Goal: Transaction & Acquisition: Purchase product/service

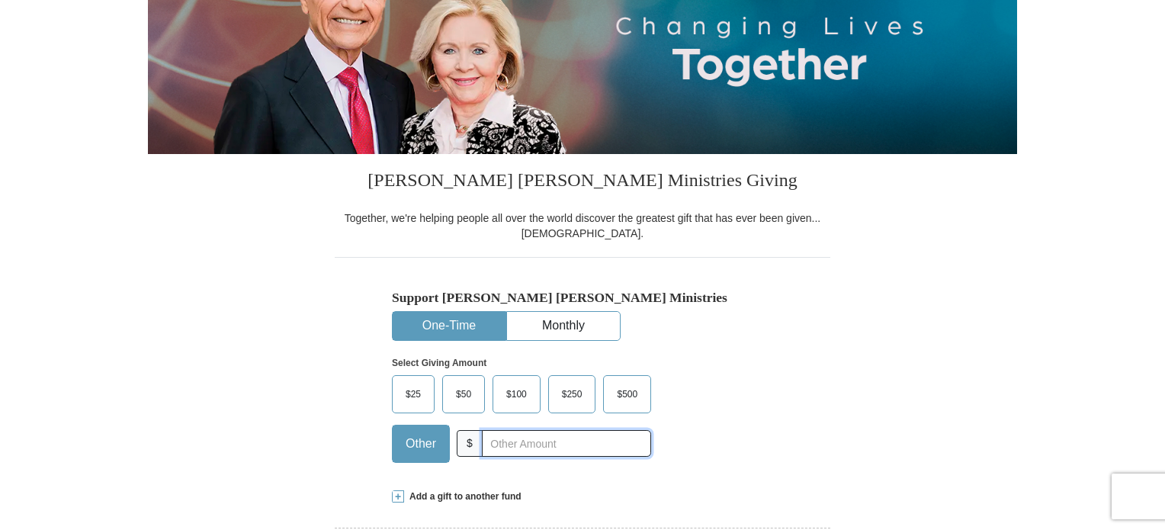
click at [498, 443] on input "text" at bounding box center [566, 443] width 169 height 27
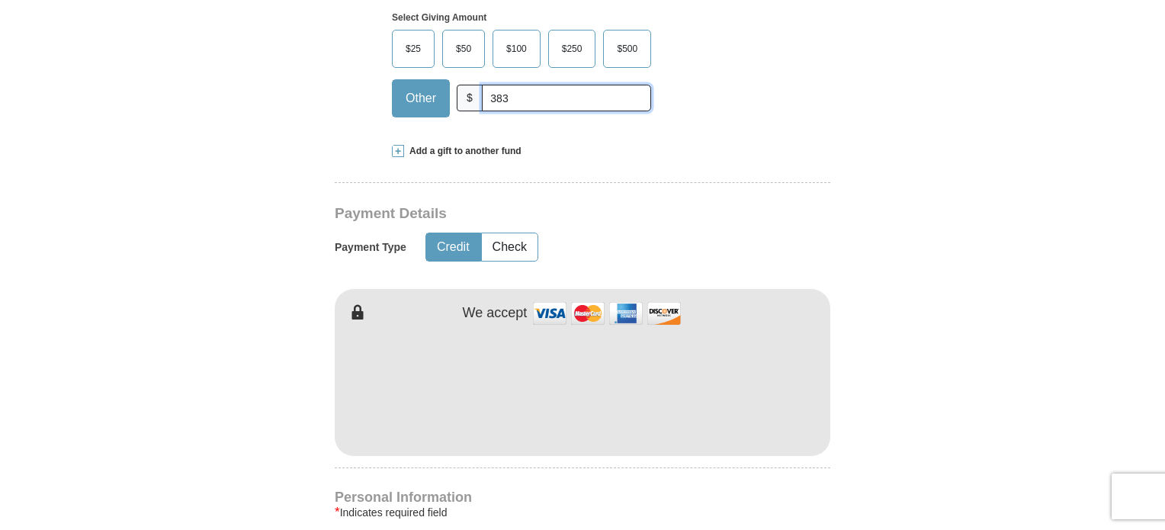
scroll to position [676, 0]
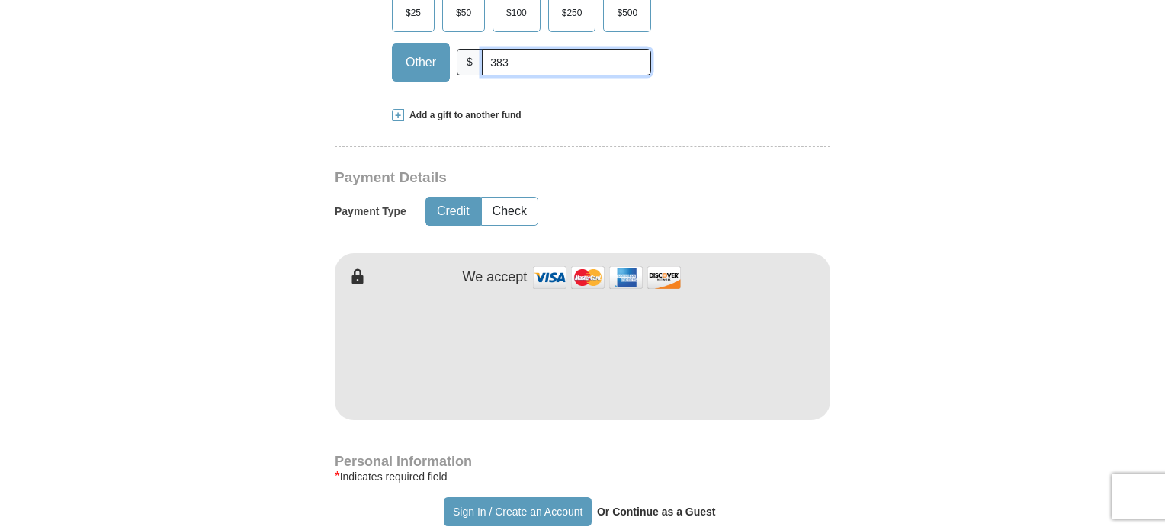
type input "383"
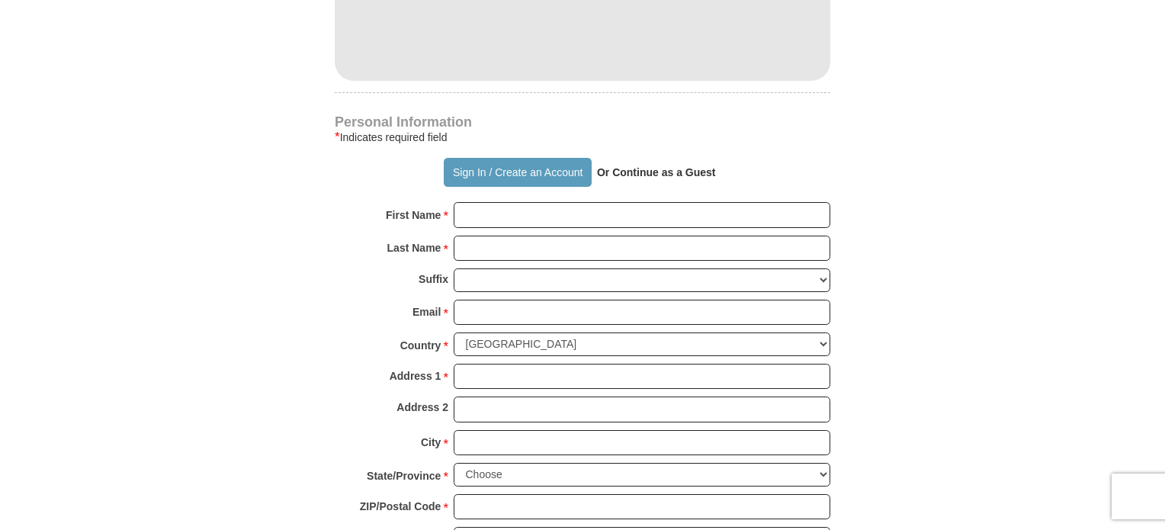
scroll to position [1057, 0]
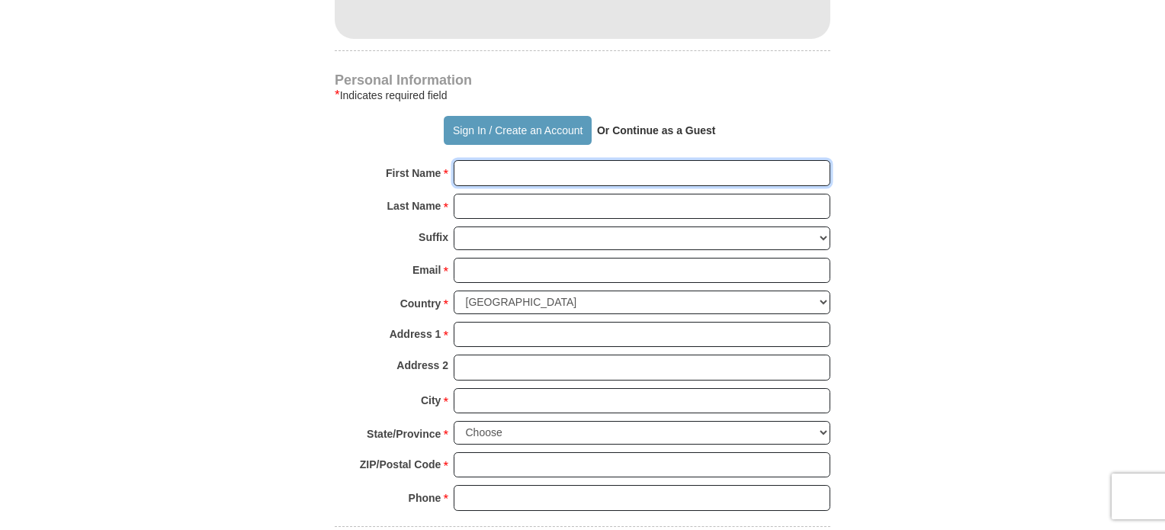
click at [535, 172] on input "First Name *" at bounding box center [641, 173] width 376 height 26
type input "ATA"
click at [512, 204] on input "Last Name *" at bounding box center [641, 207] width 376 height 26
type input "ATA"
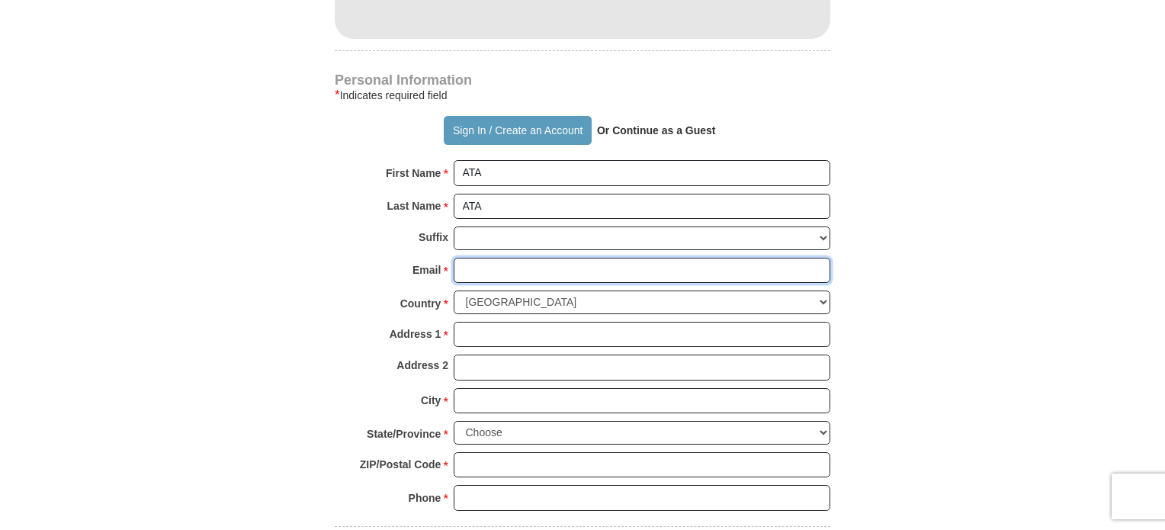
click at [507, 264] on input "Email *" at bounding box center [641, 271] width 376 height 26
type input "[EMAIL_ADDRESS][DOMAIN_NAME]"
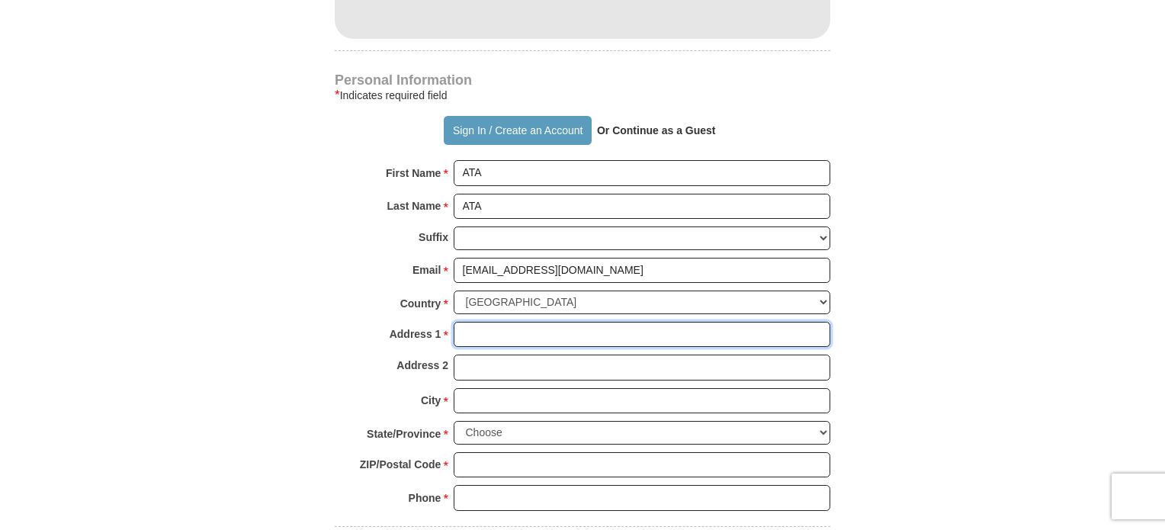
click at [487, 335] on input "Address 1 *" at bounding box center [641, 335] width 376 height 26
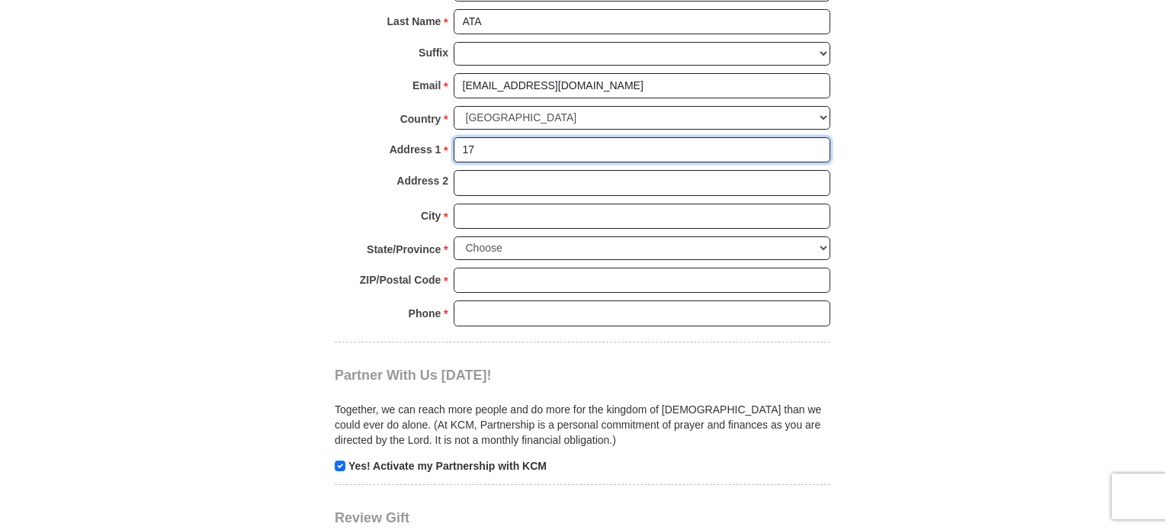
scroll to position [1216, 0]
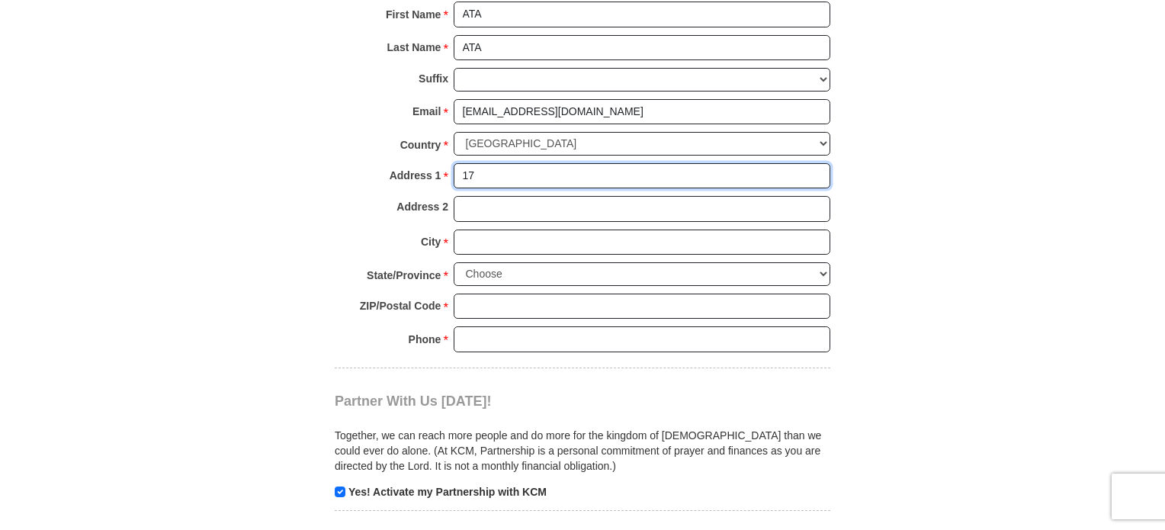
type input "17"
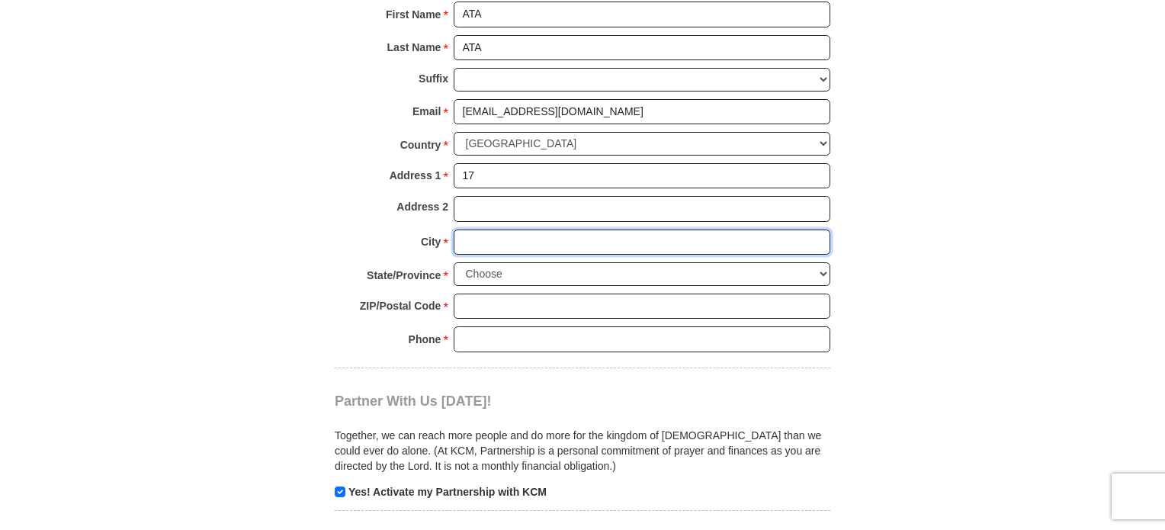
click at [537, 242] on input "City *" at bounding box center [641, 242] width 376 height 26
type input "44"
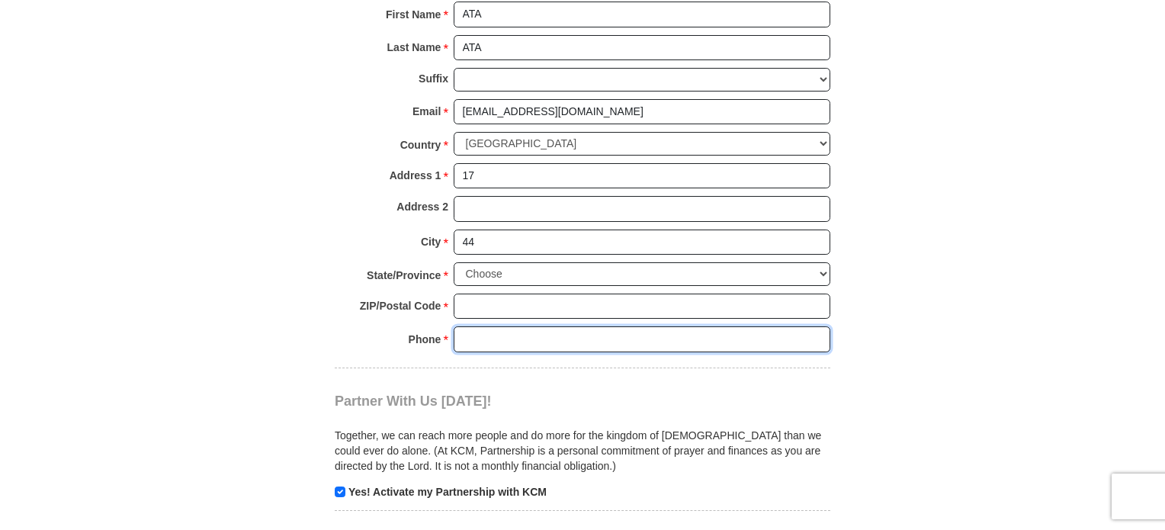
click at [482, 344] on input "Phone * *" at bounding box center [641, 339] width 376 height 26
type input "0563630808"
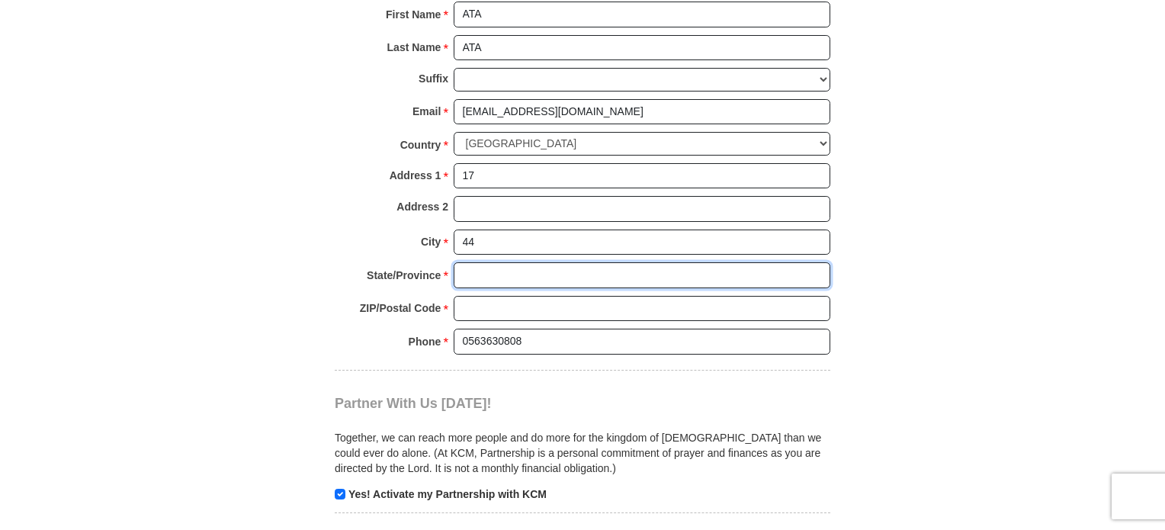
click at [489, 272] on input "State/Province *" at bounding box center [641, 275] width 376 height 26
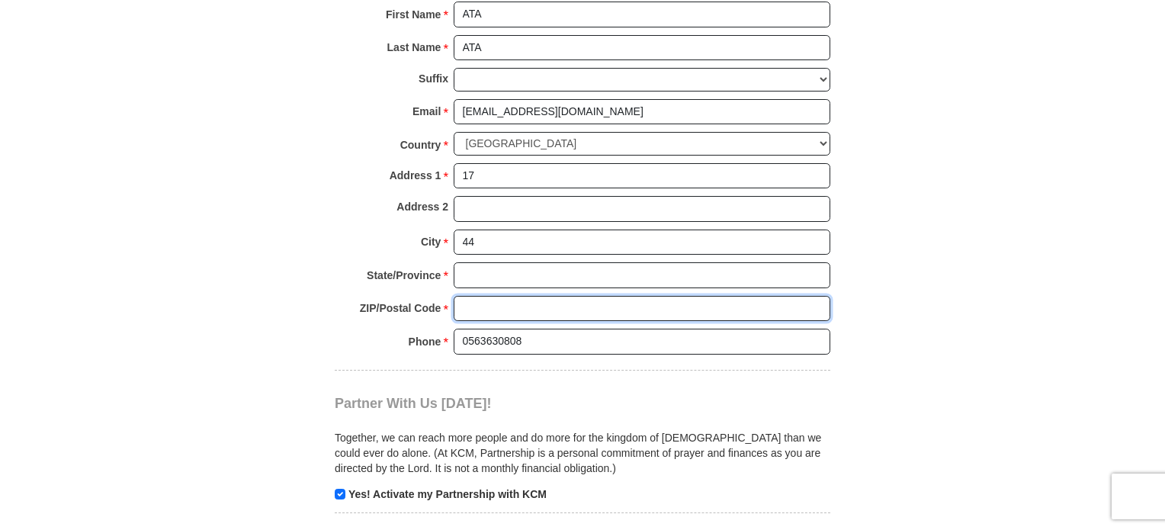
click at [479, 306] on input "ZIP/Postal Code *" at bounding box center [641, 309] width 376 height 26
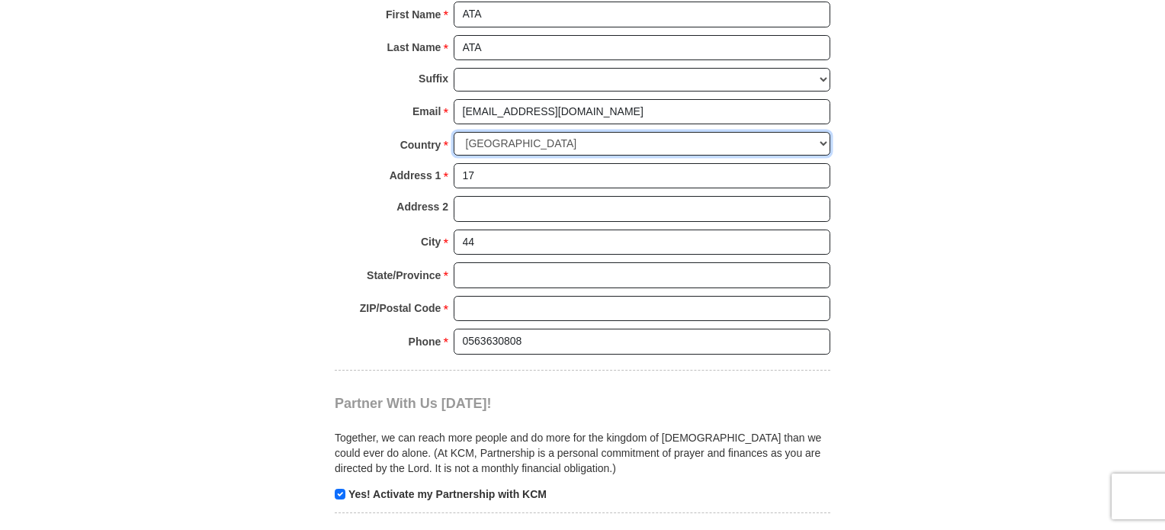
click at [541, 140] on select "[GEOGRAPHIC_DATA] [GEOGRAPHIC_DATA] [GEOGRAPHIC_DATA] [GEOGRAPHIC_DATA] [GEOGRA…" at bounding box center [641, 144] width 376 height 24
select select "US"
click at [453, 132] on select "[GEOGRAPHIC_DATA] [GEOGRAPHIC_DATA] [GEOGRAPHIC_DATA] [GEOGRAPHIC_DATA] [GEOGRA…" at bounding box center [641, 144] width 376 height 24
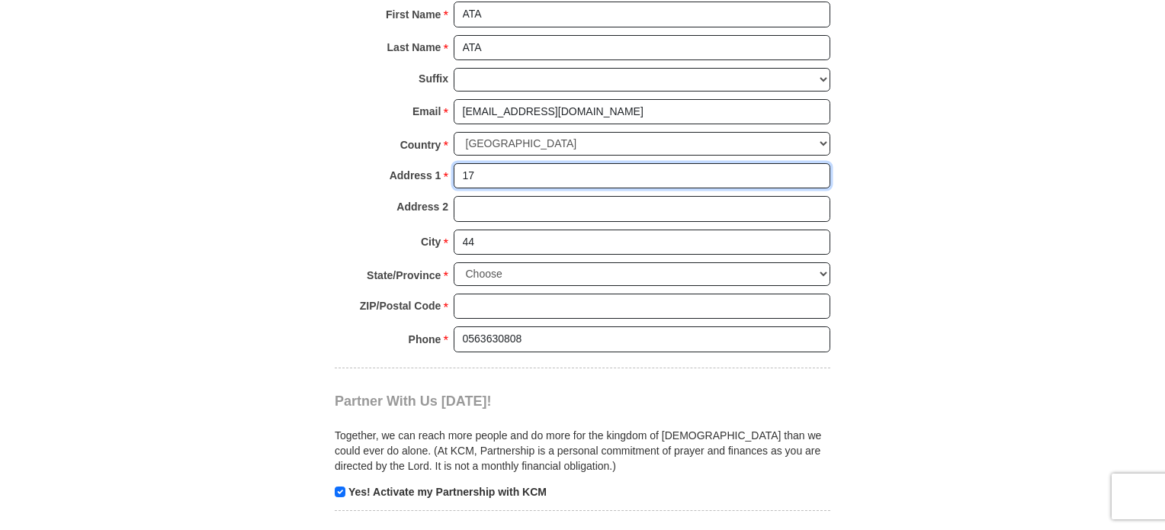
click at [562, 173] on input "17" at bounding box center [641, 176] width 376 height 26
type input "1"
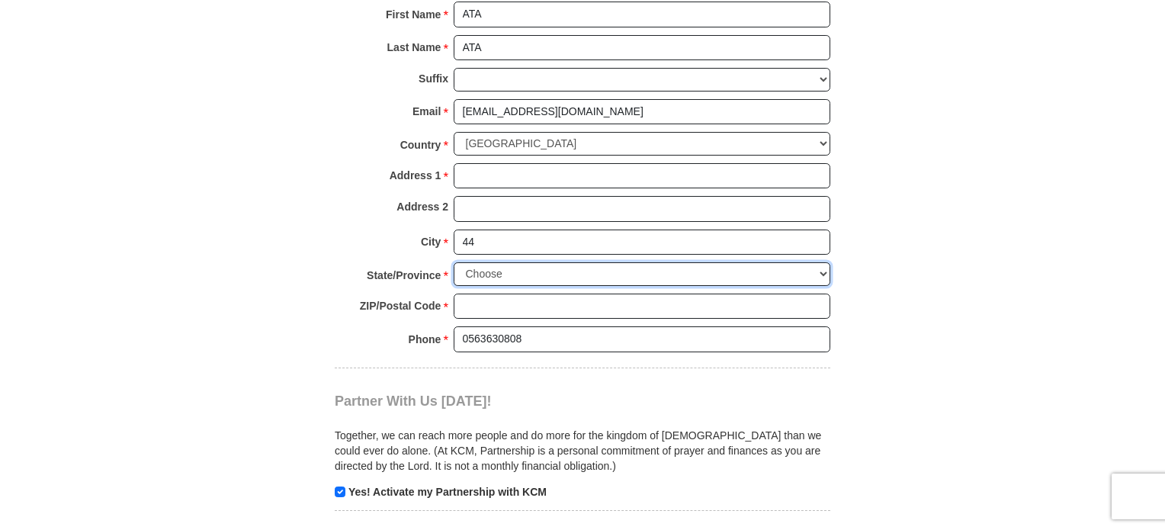
click at [514, 275] on select "Choose [US_STATE] [US_STATE] [US_STATE] [US_STATE] [US_STATE] Armed Forces Amer…" at bounding box center [641, 274] width 376 height 24
select select "CA"
click at [453, 262] on select "Choose [US_STATE] [US_STATE] [US_STATE] [US_STATE] [US_STATE] Armed Forces Amer…" at bounding box center [641, 274] width 376 height 24
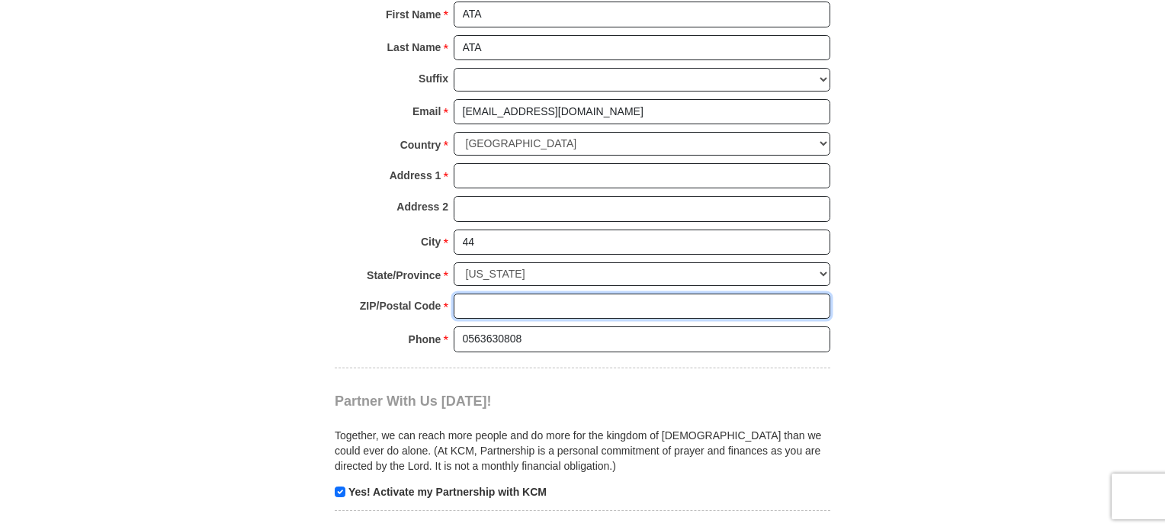
click at [518, 293] on input "ZIP/Postal Code *" at bounding box center [641, 306] width 376 height 26
type input "32337"
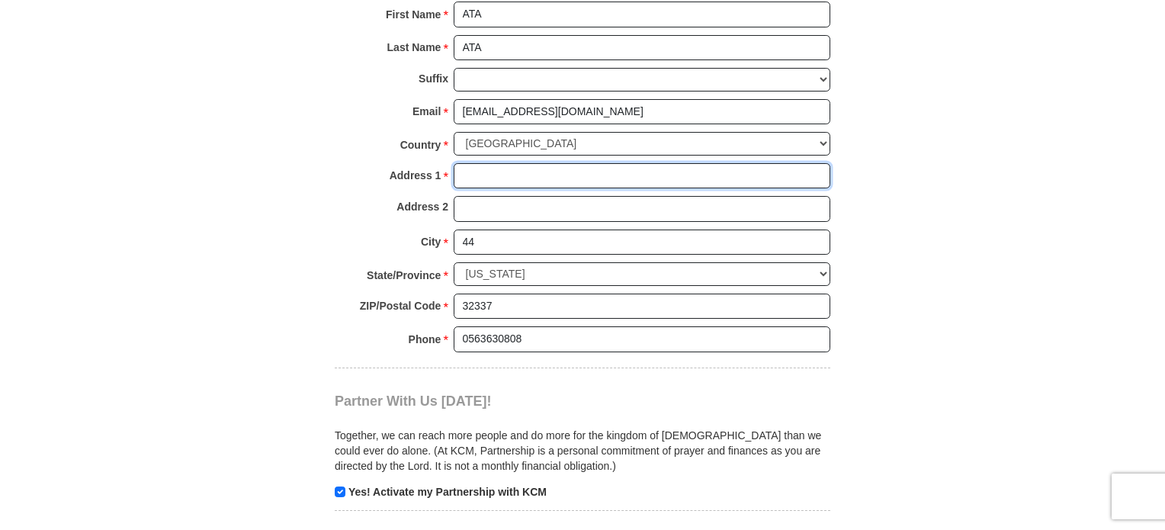
click at [493, 173] on input "Address 1 *" at bounding box center [641, 176] width 376 height 26
type input "44"
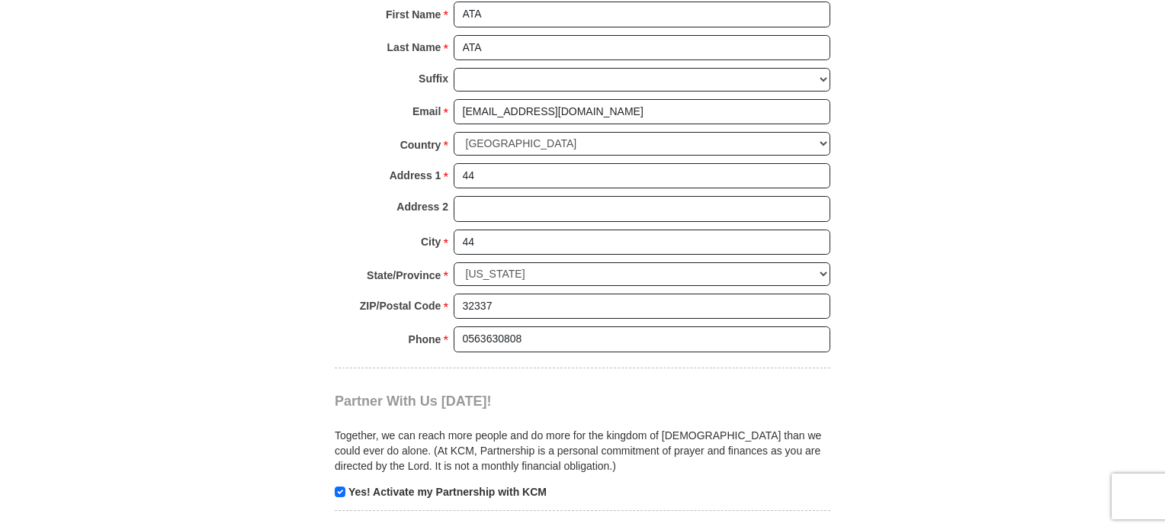
drag, startPoint x: 907, startPoint y: 221, endPoint x: 905, endPoint y: 208, distance: 13.0
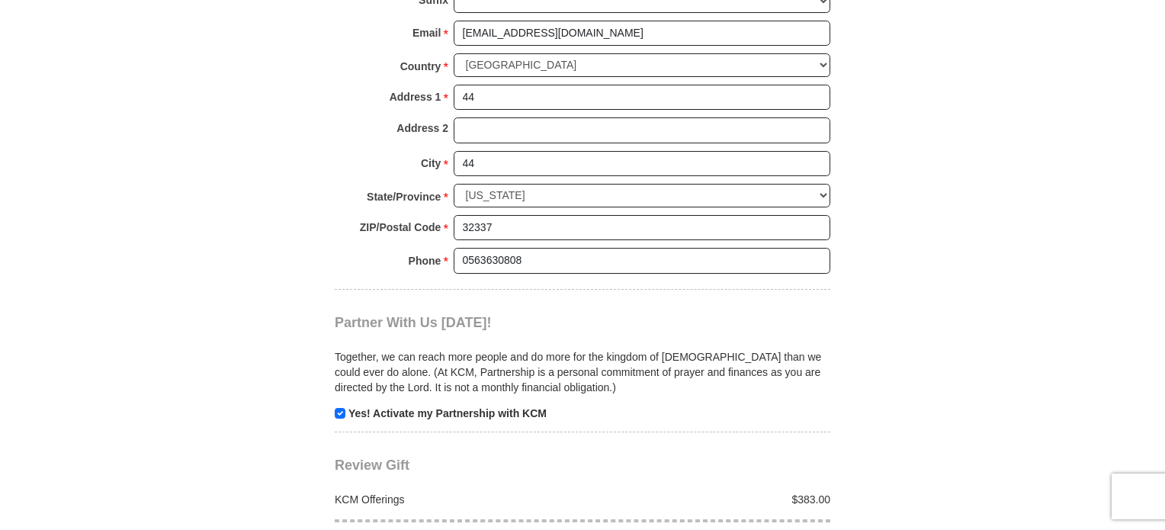
scroll to position [1444, 0]
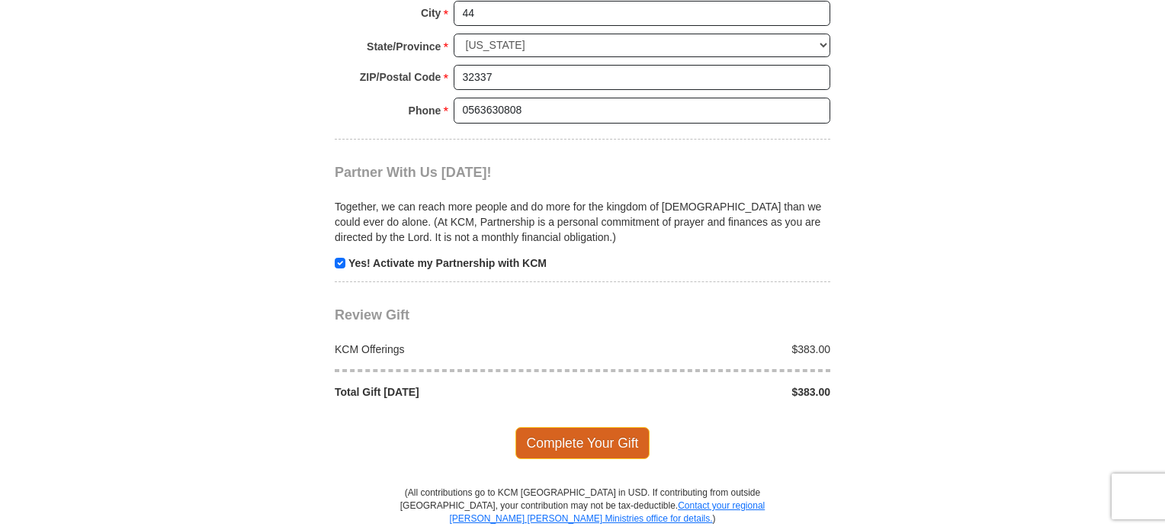
click at [613, 432] on span "Complete Your Gift" at bounding box center [582, 443] width 135 height 32
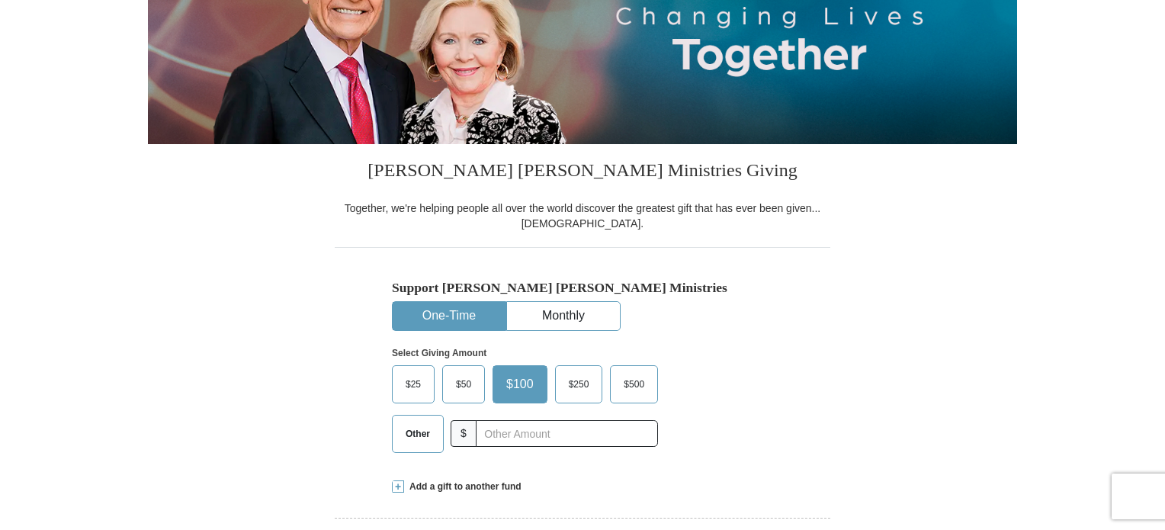
scroll to position [305, 0]
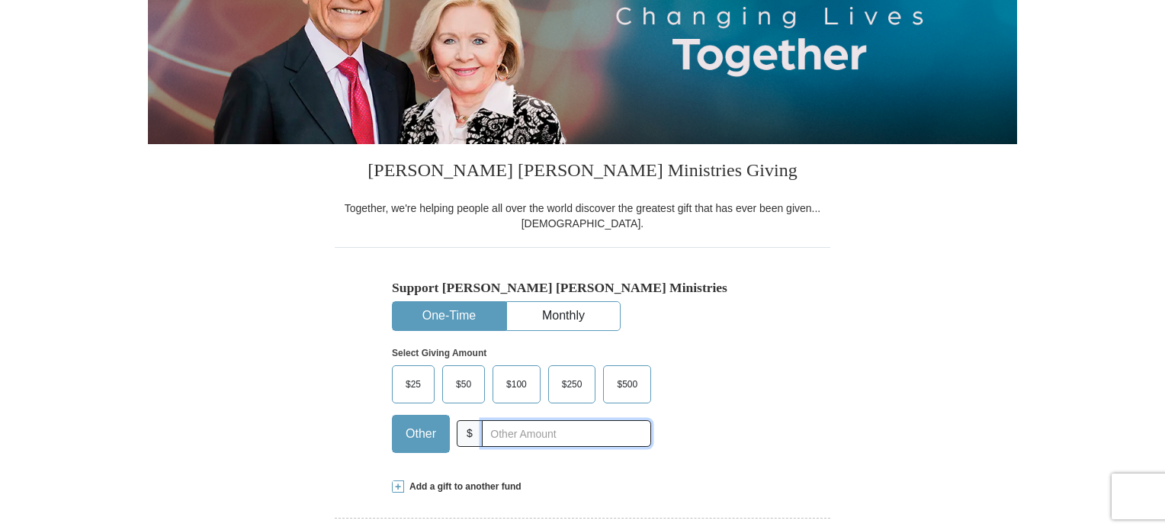
drag, startPoint x: 505, startPoint y: 431, endPoint x: 512, endPoint y: 432, distance: 7.8
click at [505, 431] on input "text" at bounding box center [566, 433] width 169 height 27
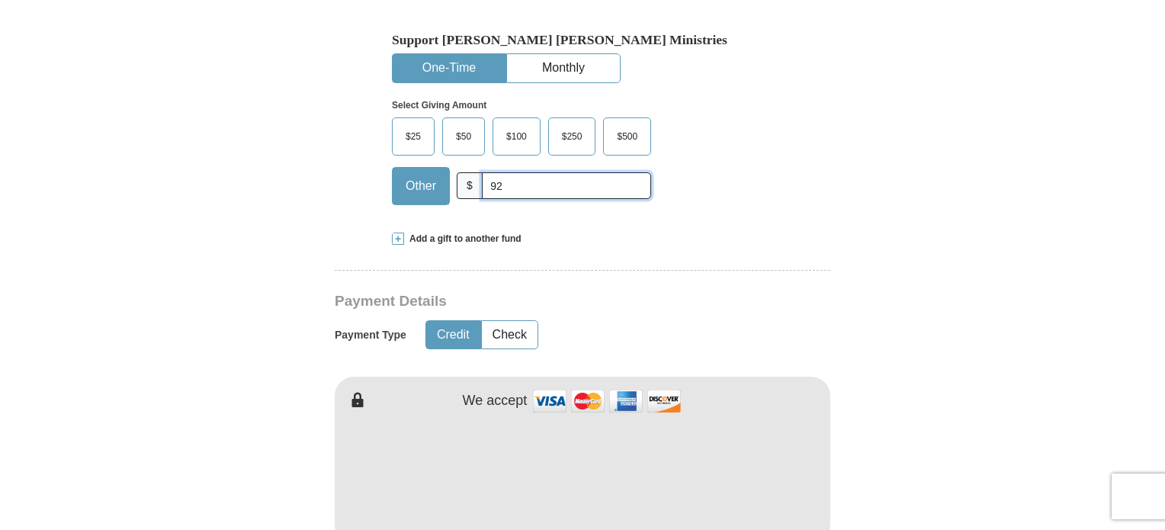
scroll to position [610, 0]
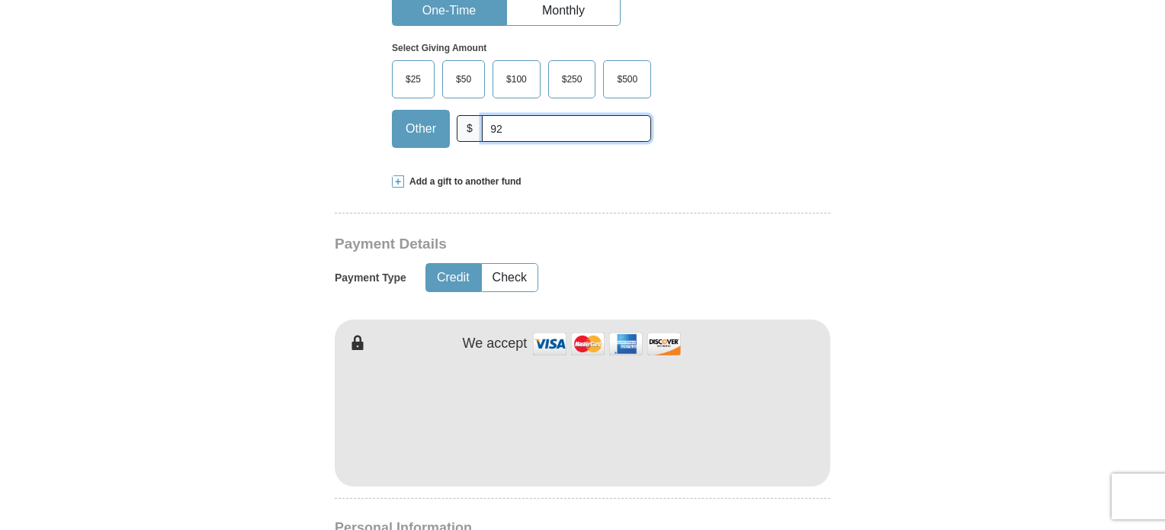
type input "92"
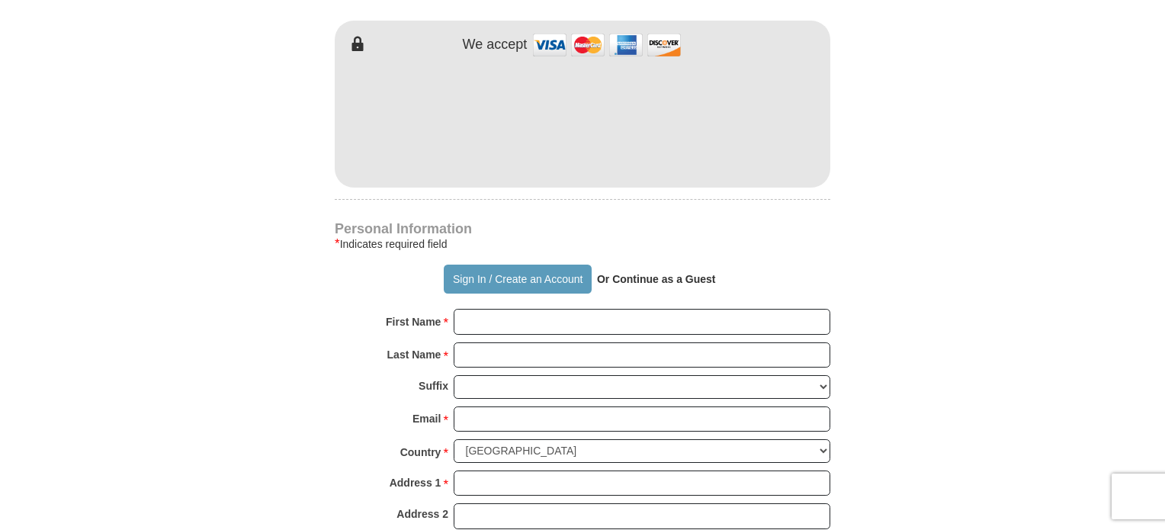
scroll to position [915, 0]
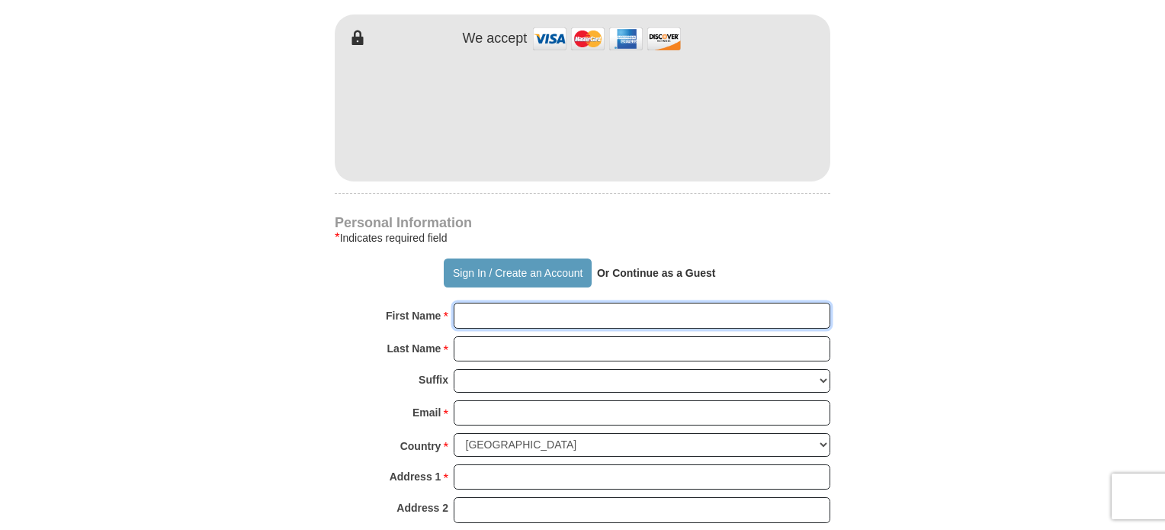
click at [484, 317] on input "First Name *" at bounding box center [641, 316] width 376 height 26
type input "ATA"
click at [517, 347] on input "Last Name *" at bounding box center [641, 349] width 376 height 26
type input "ATA"
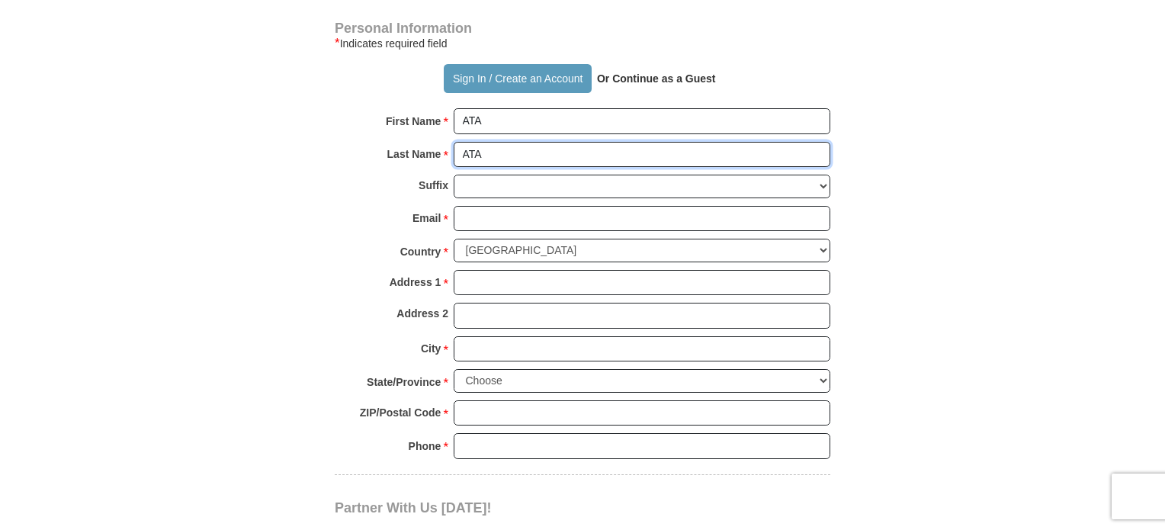
scroll to position [1143, 0]
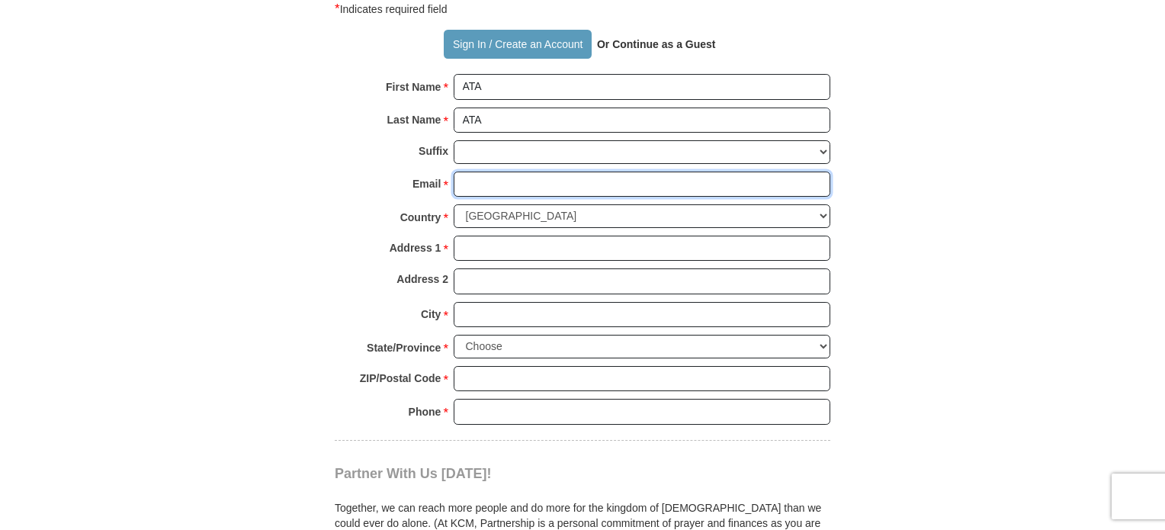
click at [511, 181] on input "Email *" at bounding box center [641, 184] width 376 height 26
type input "[EMAIL_ADDRESS][DOMAIN_NAME]"
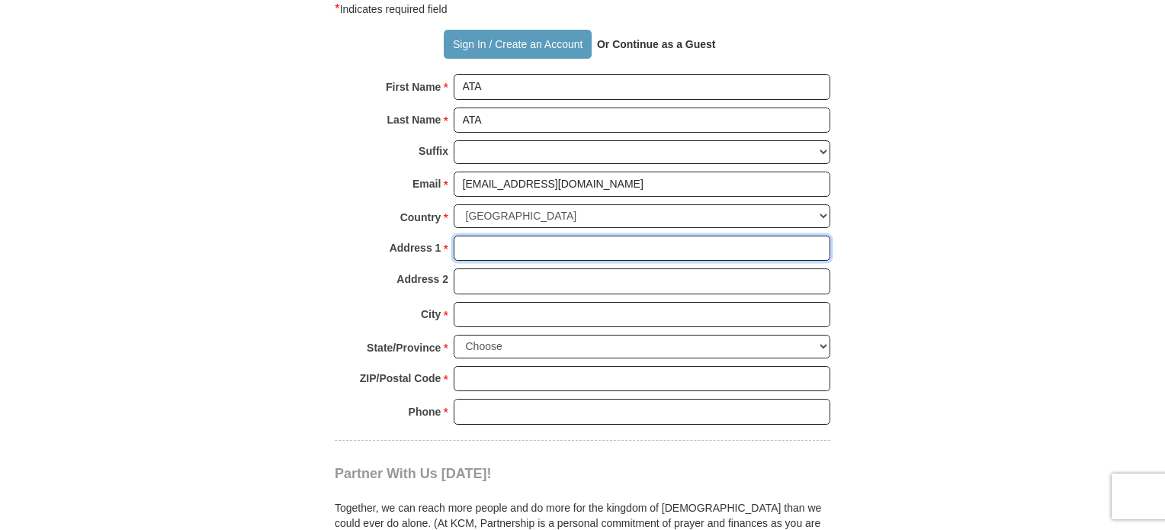
click at [523, 242] on input "Address 1 *" at bounding box center [641, 248] width 376 height 26
type input "17"
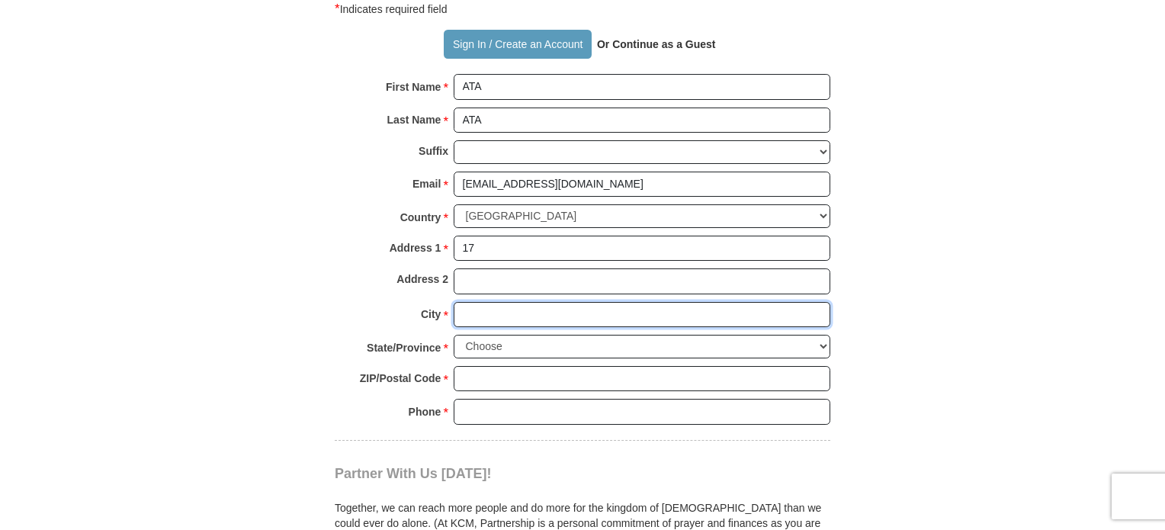
click at [481, 307] on input "City *" at bounding box center [641, 315] width 376 height 26
type input "17"
click at [473, 338] on select "Choose [US_STATE] [US_STATE] [US_STATE] [US_STATE] [US_STATE] Armed Forces Amer…" at bounding box center [641, 347] width 376 height 24
select select "CO"
click at [453, 335] on select "Choose [US_STATE] [US_STATE] [US_STATE] [US_STATE] [US_STATE] Armed Forces Amer…" at bounding box center [641, 347] width 376 height 24
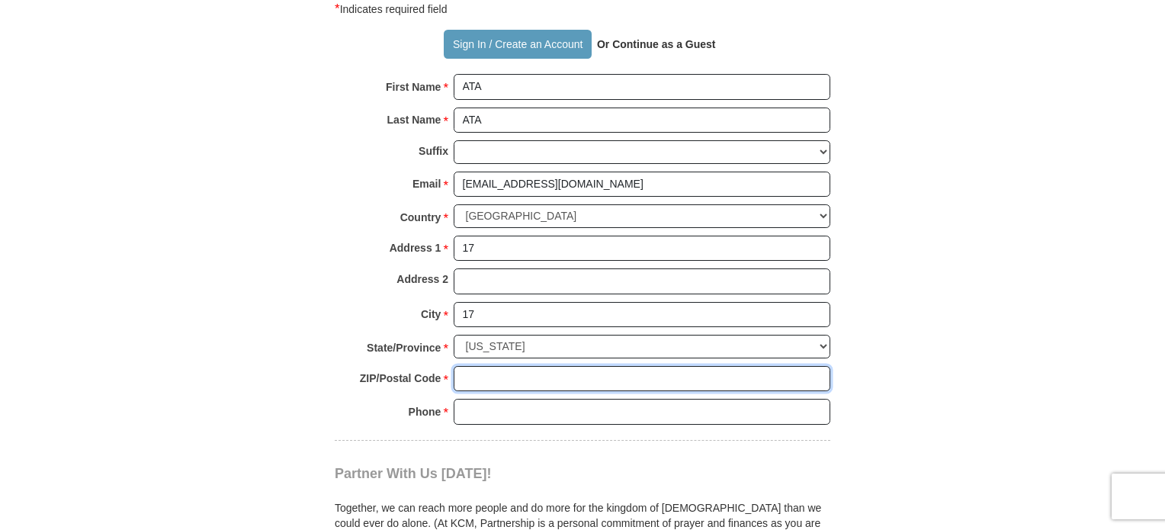
click at [465, 376] on input "ZIP/Postal Code *" at bounding box center [641, 379] width 376 height 26
type input "32337"
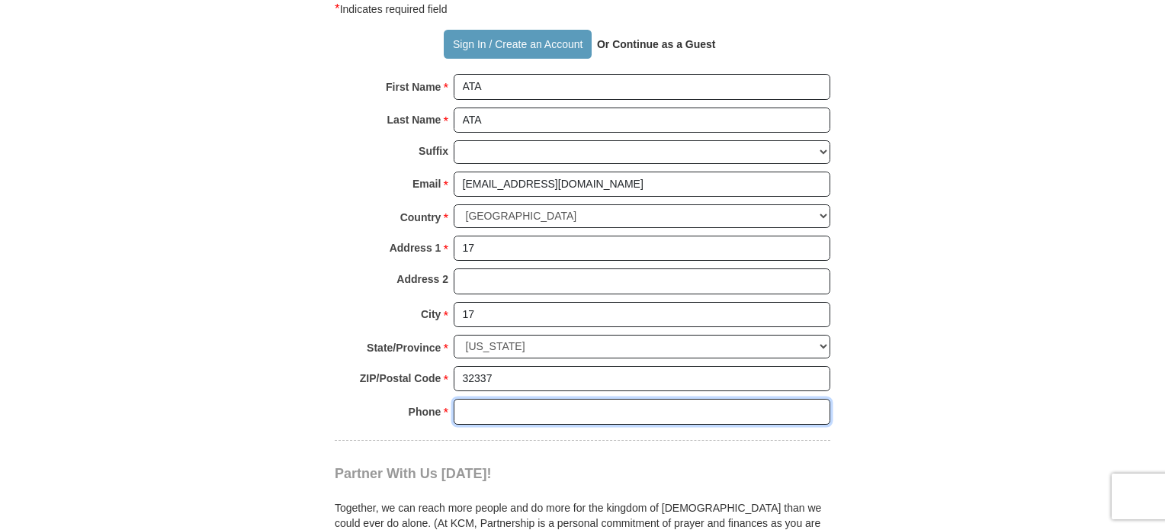
click at [495, 409] on input "Phone * *" at bounding box center [641, 412] width 376 height 26
click at [1017, 357] on body "It looks like you’re located outside the United States. Click here to give to y…" at bounding box center [582, 350] width 1165 height 2987
click at [461, 406] on input "563630808" at bounding box center [641, 412] width 376 height 26
type input "0563630808"
click at [1053, 384] on body "It looks like you’re located outside the United States. Click here to give to y…" at bounding box center [582, 350] width 1165 height 2987
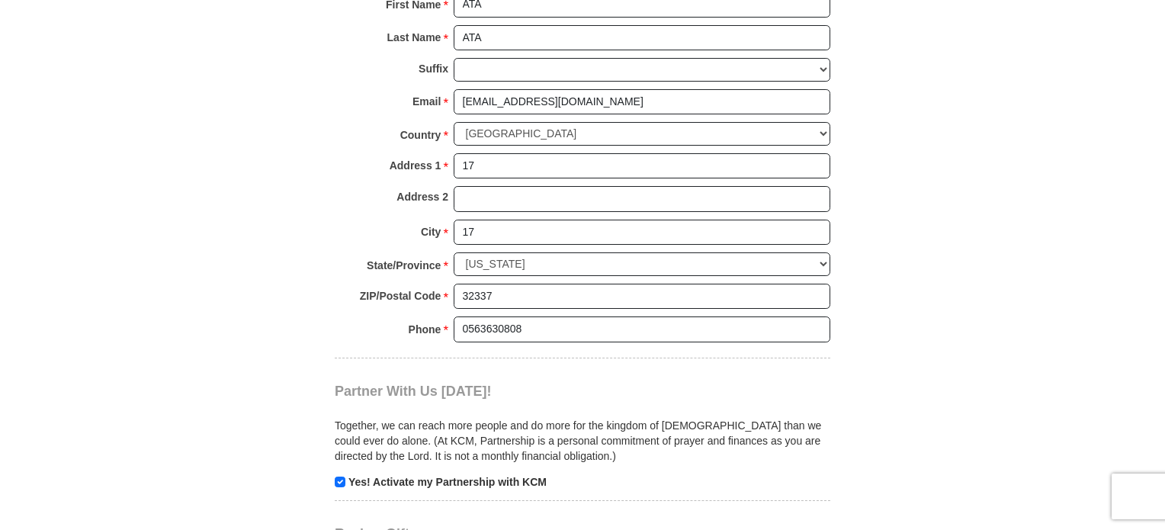
scroll to position [1448, 0]
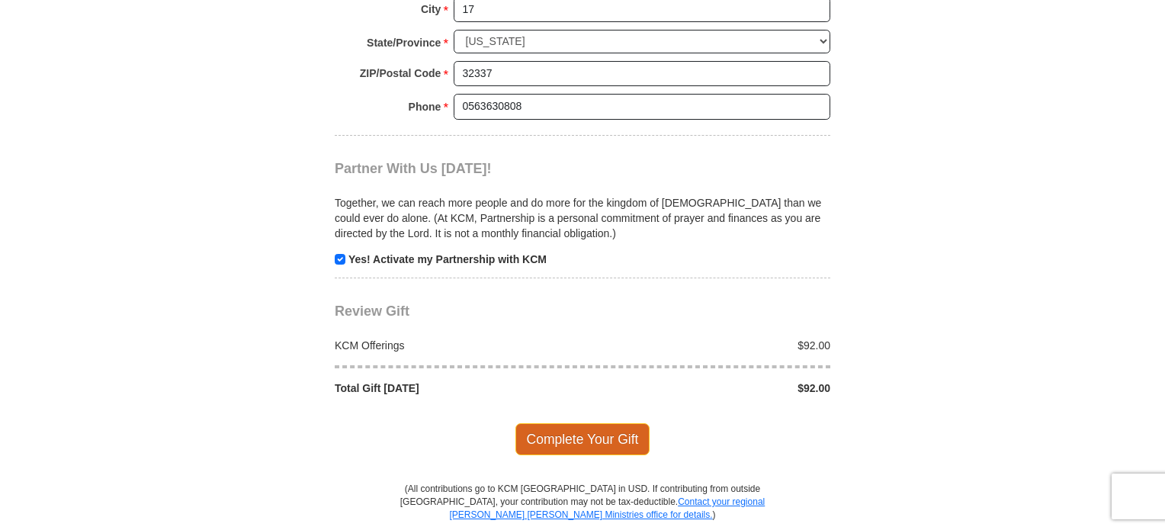
click at [625, 430] on span "Complete Your Gift" at bounding box center [582, 439] width 135 height 32
